Goal: Task Accomplishment & Management: Use online tool/utility

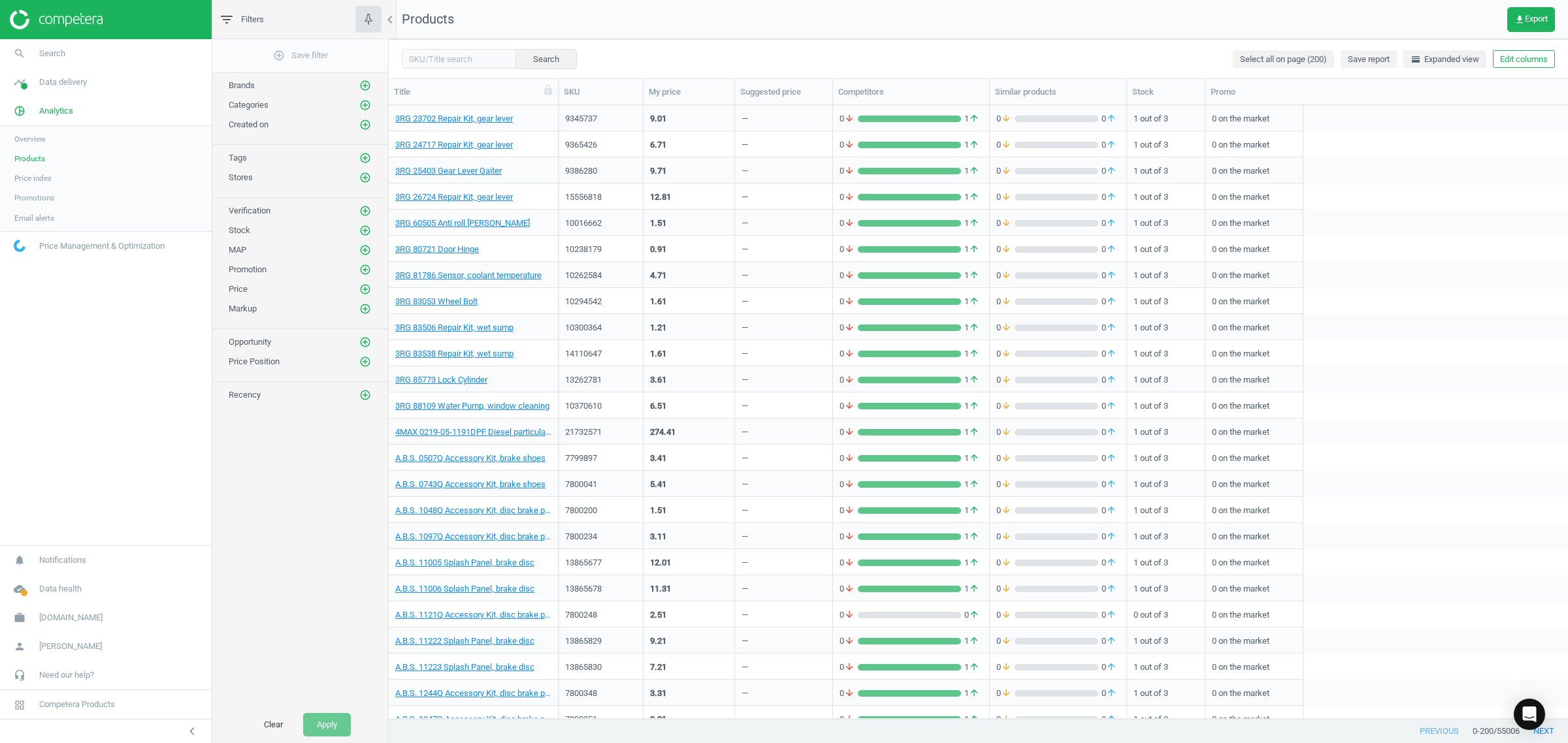
scroll to position [601, 1167]
click at [429, 328] on link "3RG 83506 Repair Kit, wet sump" at bounding box center [454, 328] width 118 height 12
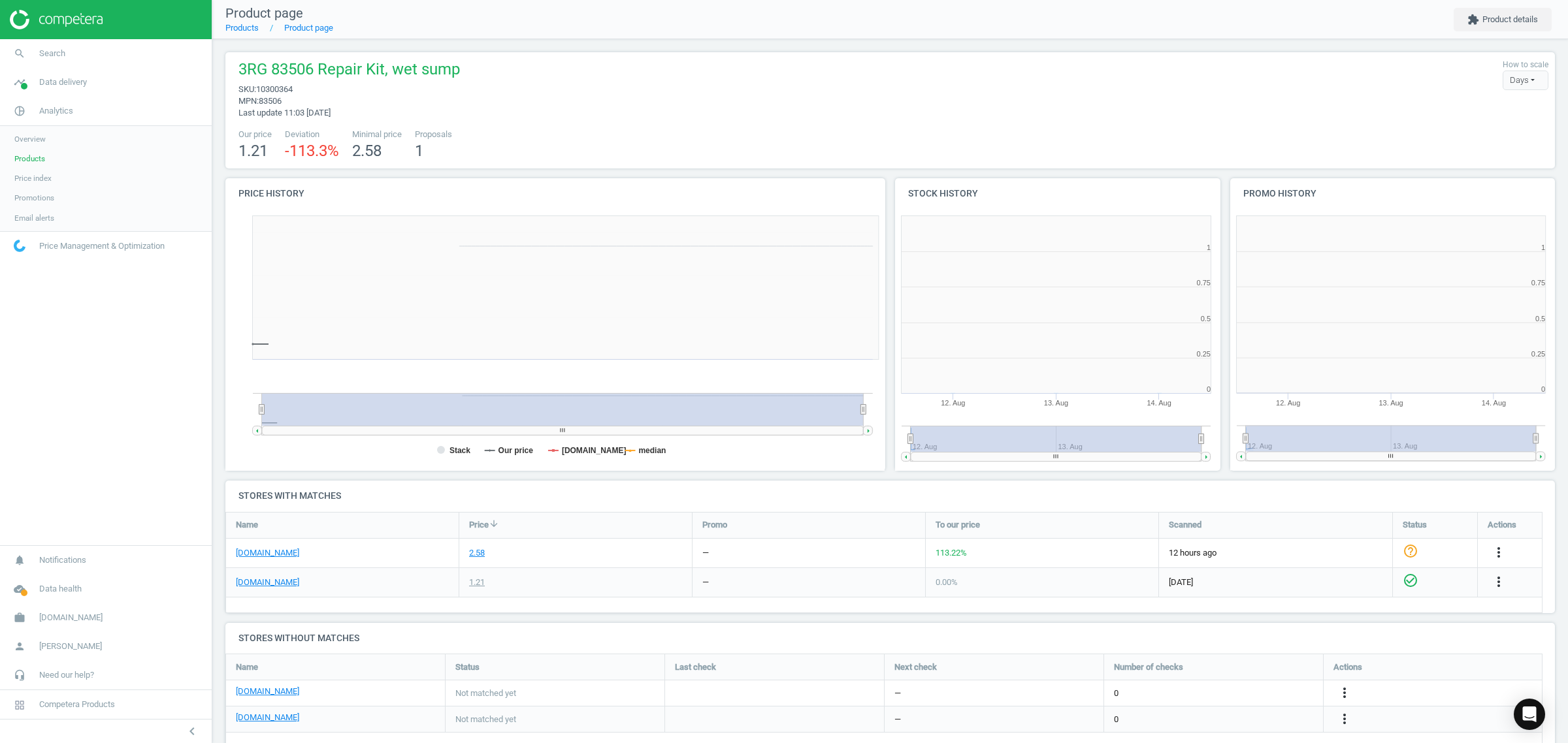
scroll to position [286, 348]
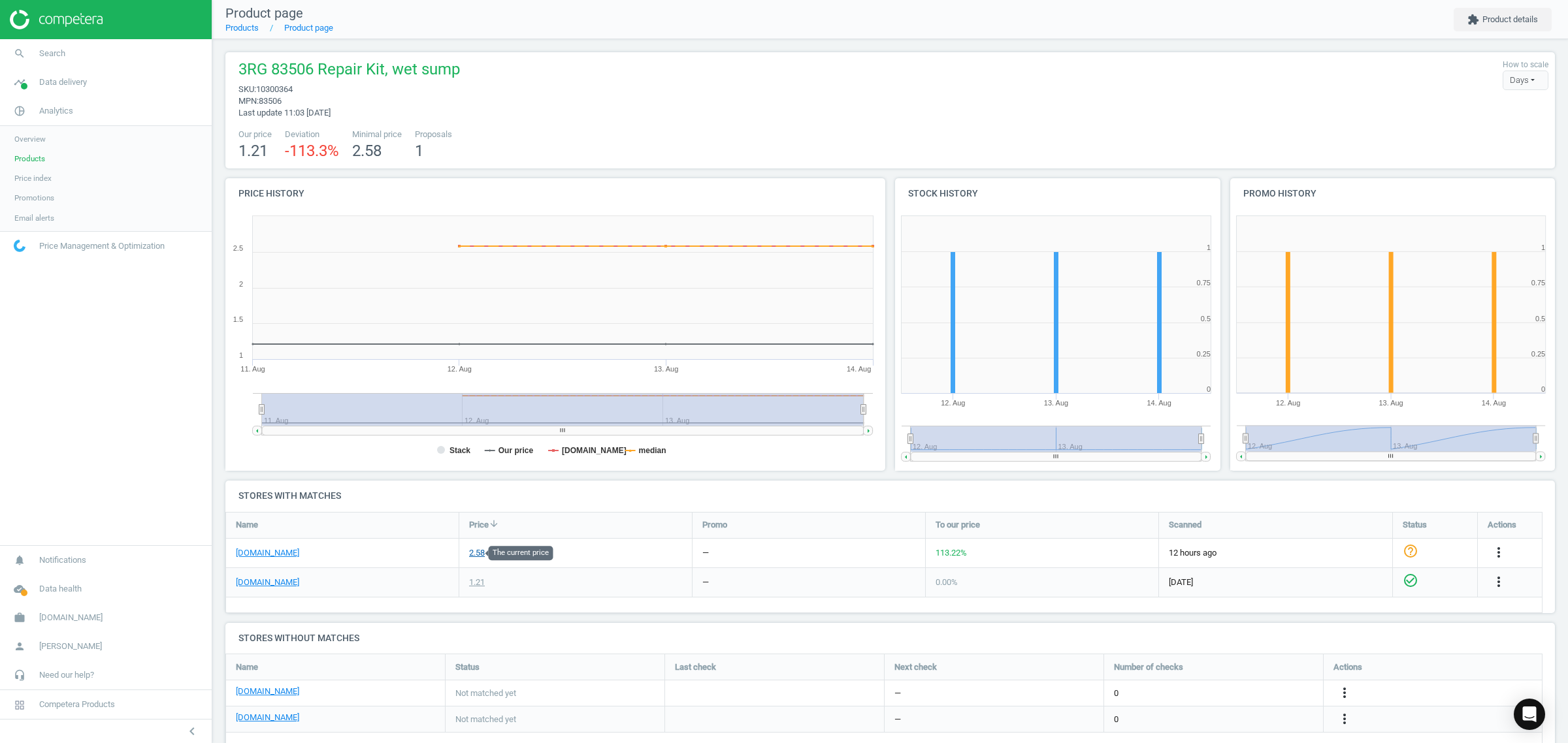
click at [478, 552] on div "2.58" at bounding box center [477, 553] width 16 height 12
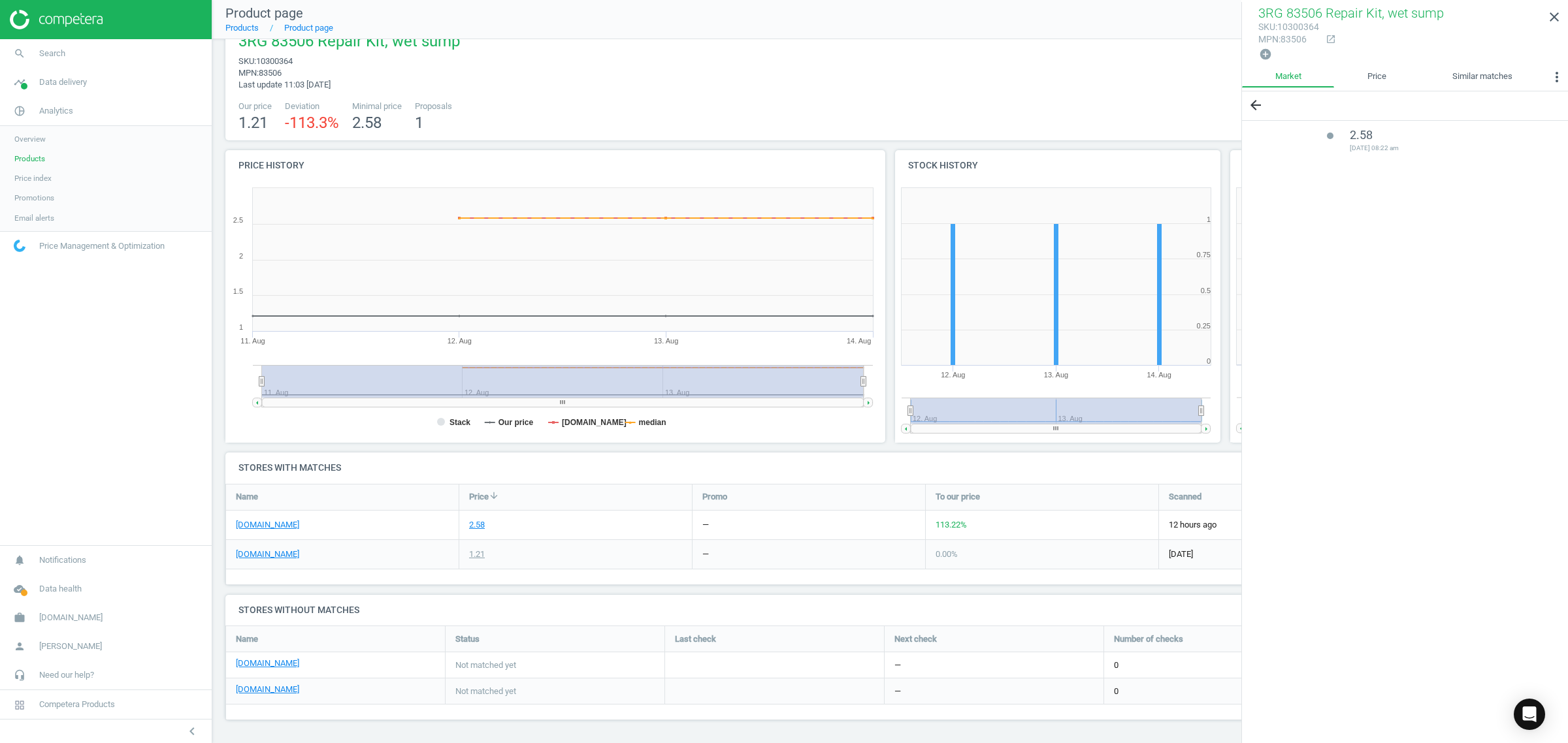
scroll to position [0, 0]
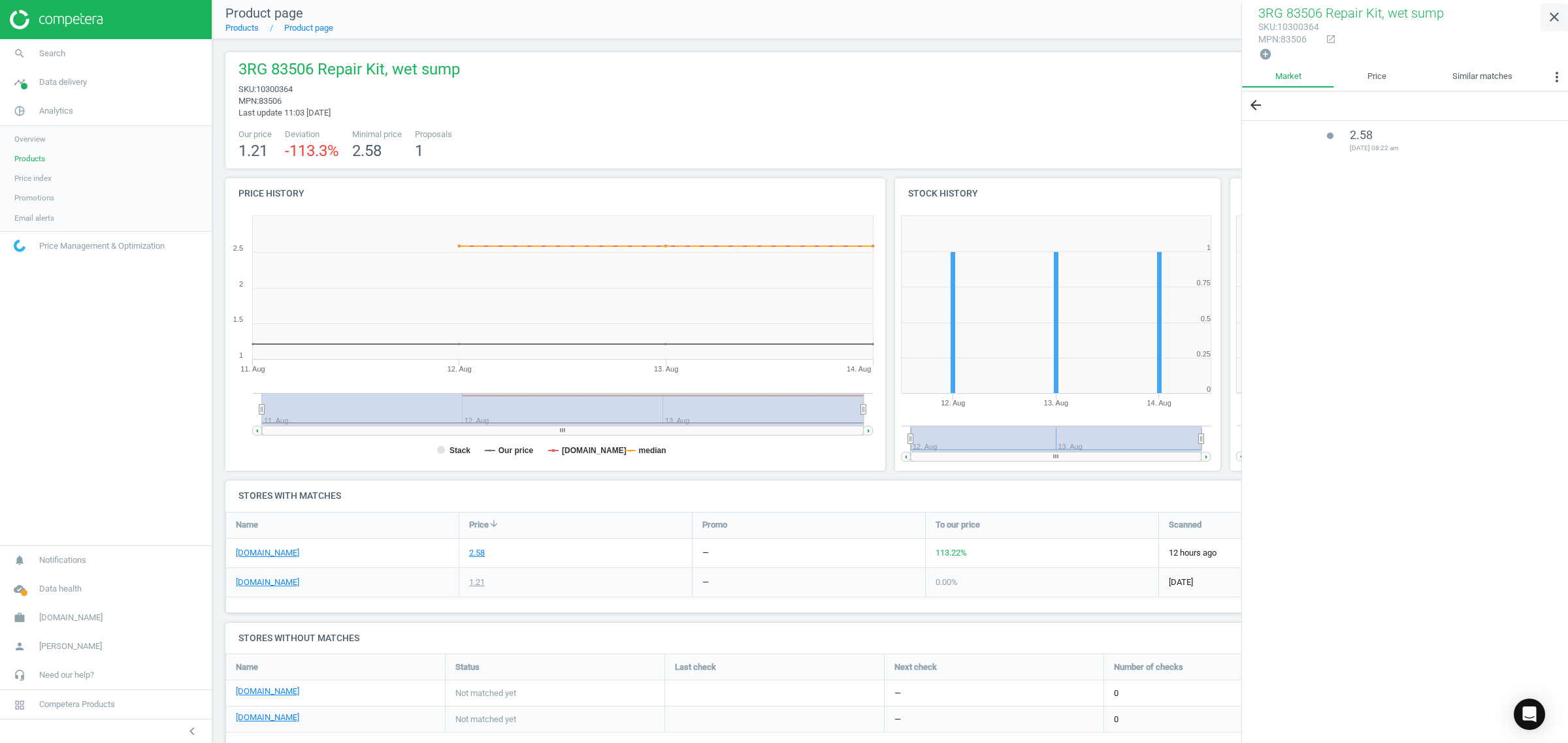
click at [1559, 16] on icon "close" at bounding box center [1554, 16] width 16 height 16
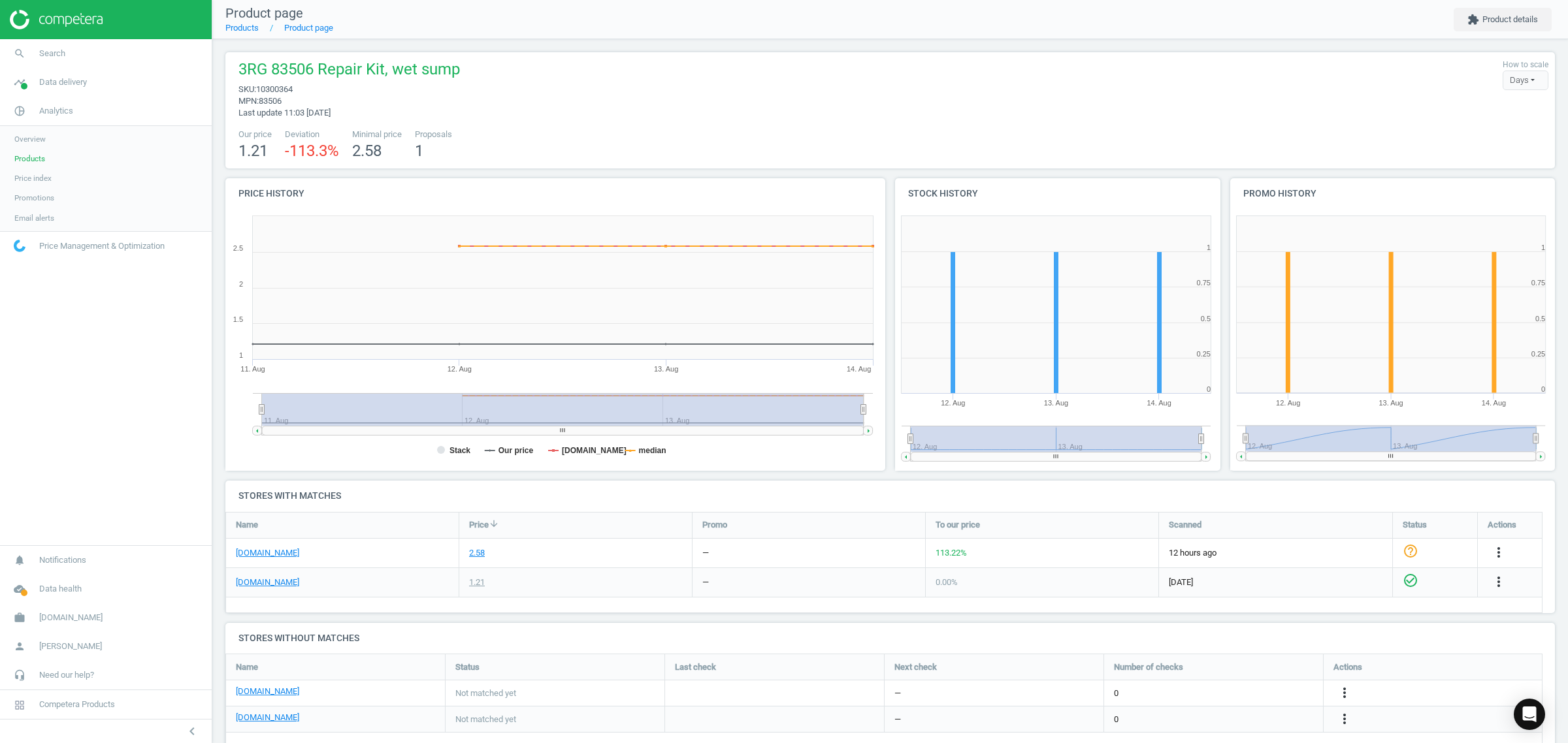
click at [292, 71] on span "3RG 83506 Repair Kit, wet sump" at bounding box center [349, 71] width 221 height 25
copy span "83506"
drag, startPoint x: 236, startPoint y: 65, endPoint x: 313, endPoint y: 71, distance: 77.2
click at [313, 71] on div "3RG 83506 Repair Kit, wet sump sku : 10300364 mpn : 83506 Last update 11:03 [DA…" at bounding box center [346, 89] width 228 height 60
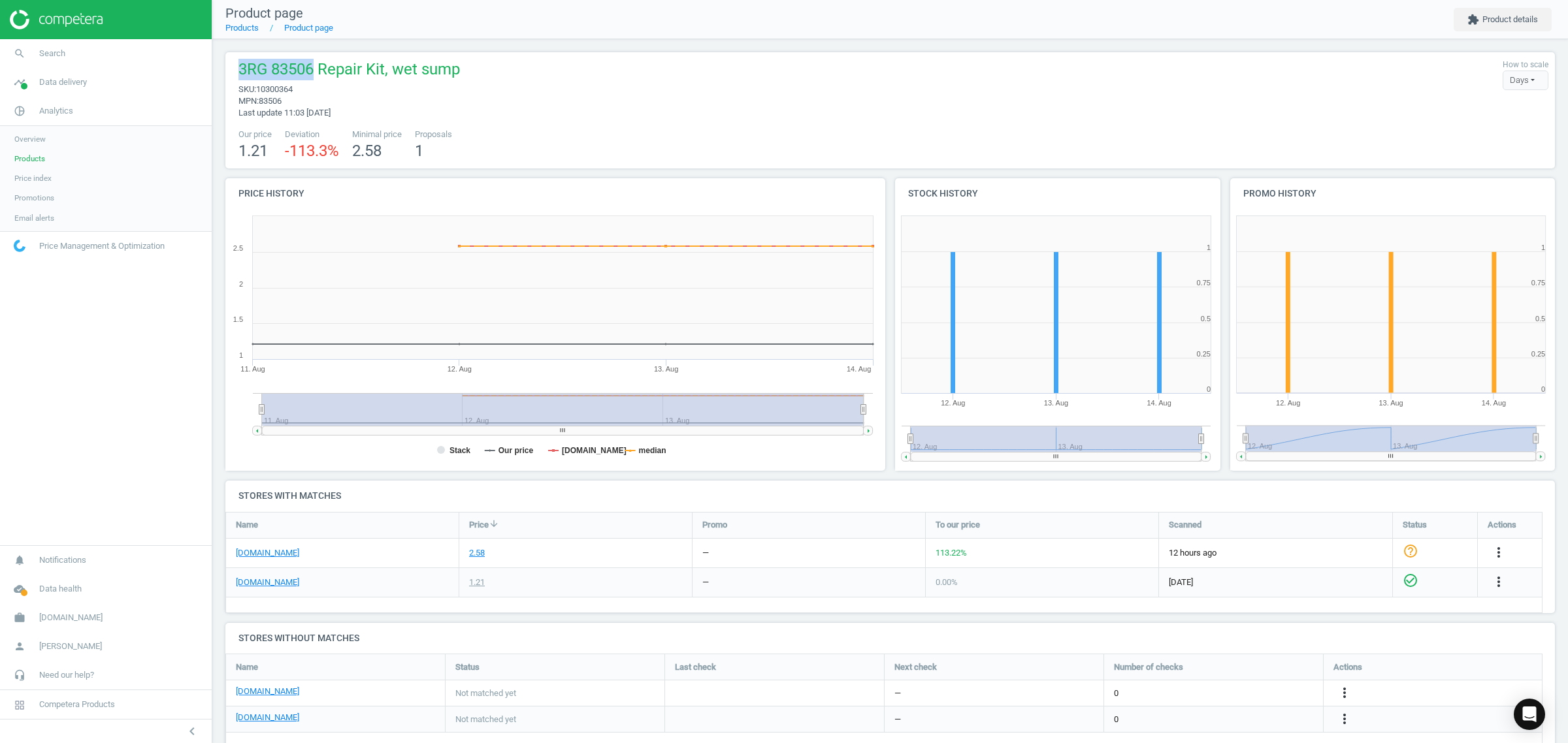
copy span "3RG 83506"
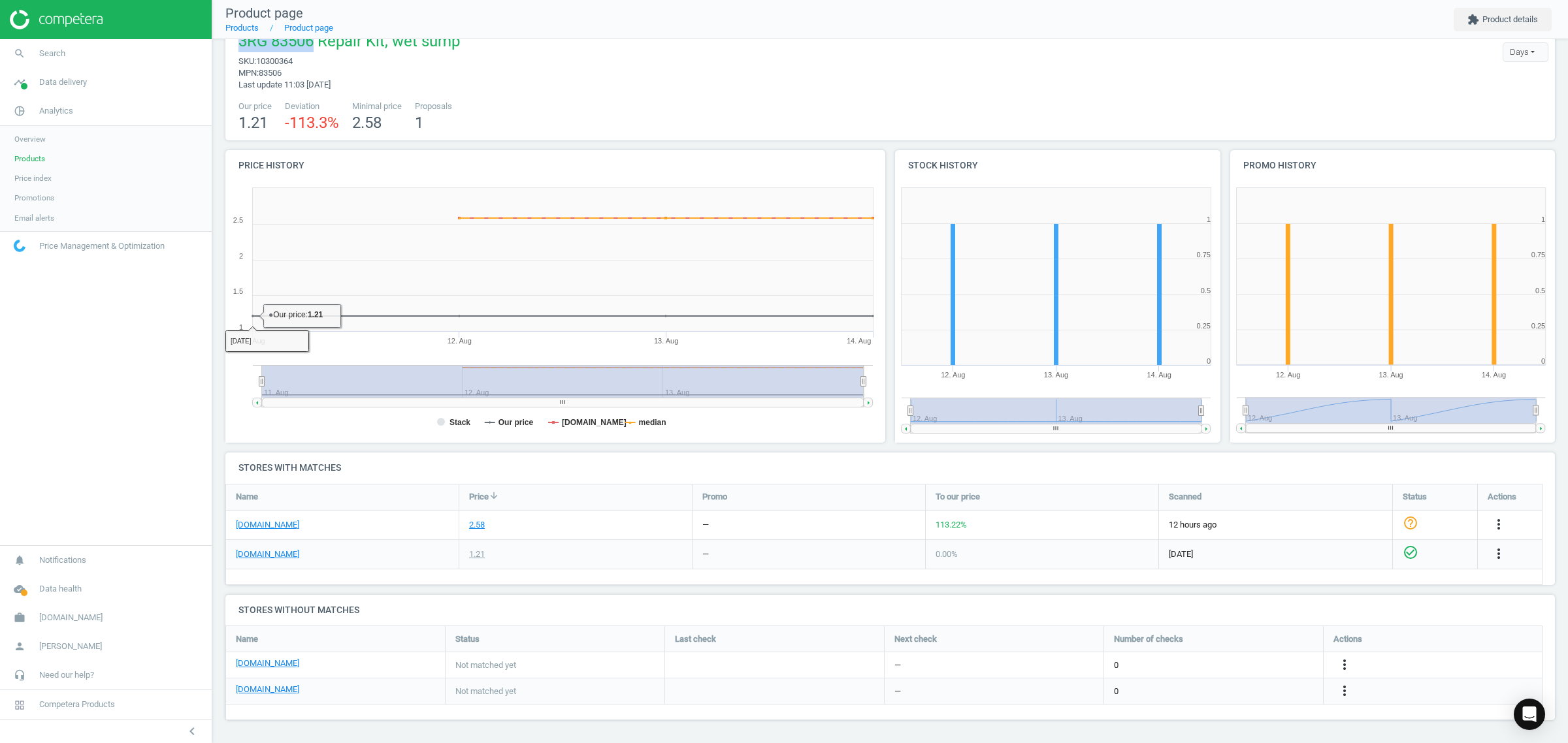
scroll to position [27, 0]
click at [247, 666] on link "[DOMAIN_NAME]" at bounding box center [267, 663] width 63 height 12
click at [1345, 667] on icon "more_vert" at bounding box center [1344, 665] width 16 height 16
click at [1230, 670] on link "Edit URL/product option" at bounding box center [1242, 665] width 179 height 20
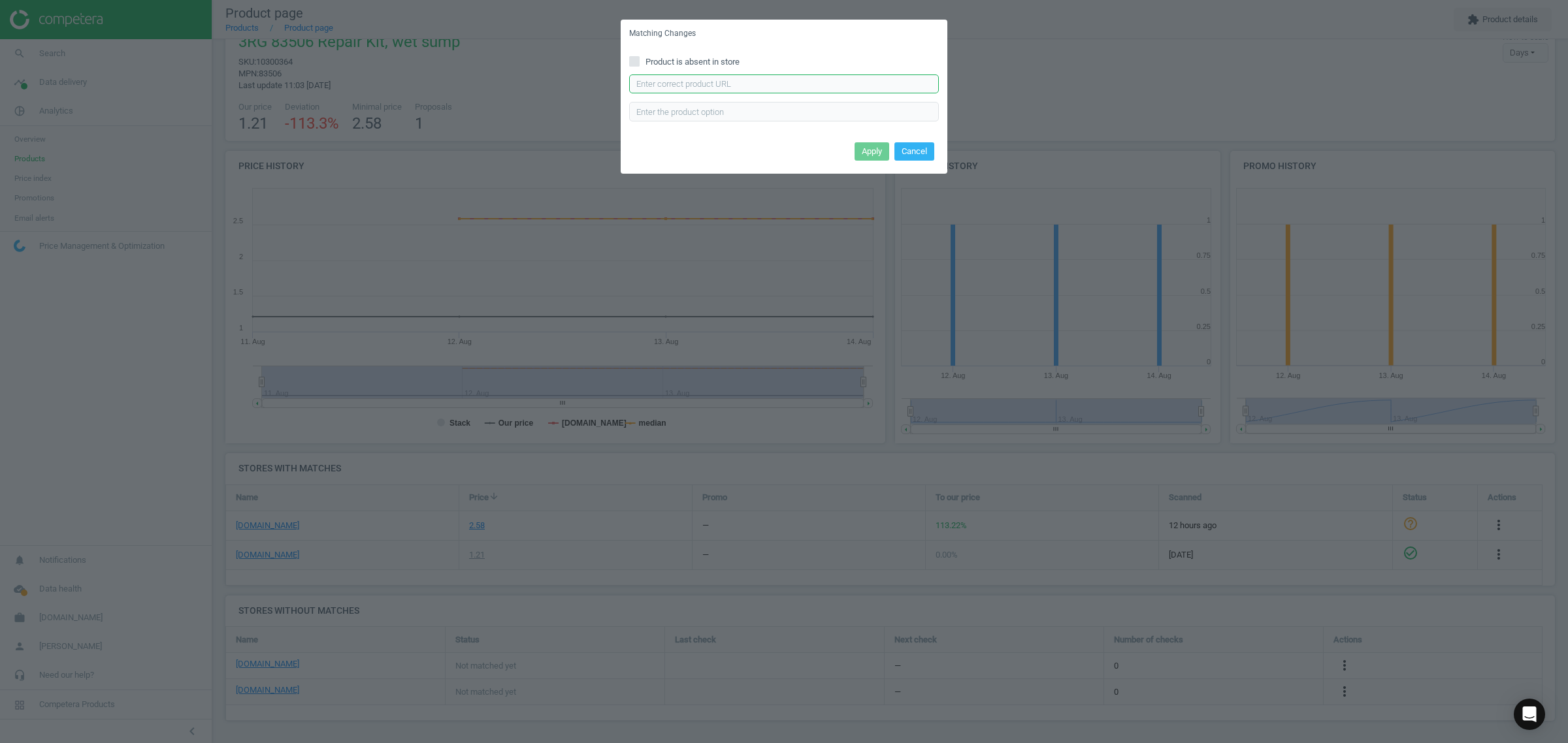
click at [730, 87] on input "text" at bounding box center [784, 84] width 310 height 20
paste input "[URL][DOMAIN_NAME]"
type input "[URL][DOMAIN_NAME]"
click at [868, 147] on button "Apply" at bounding box center [872, 151] width 34 height 19
